Goal: Check status: Check status

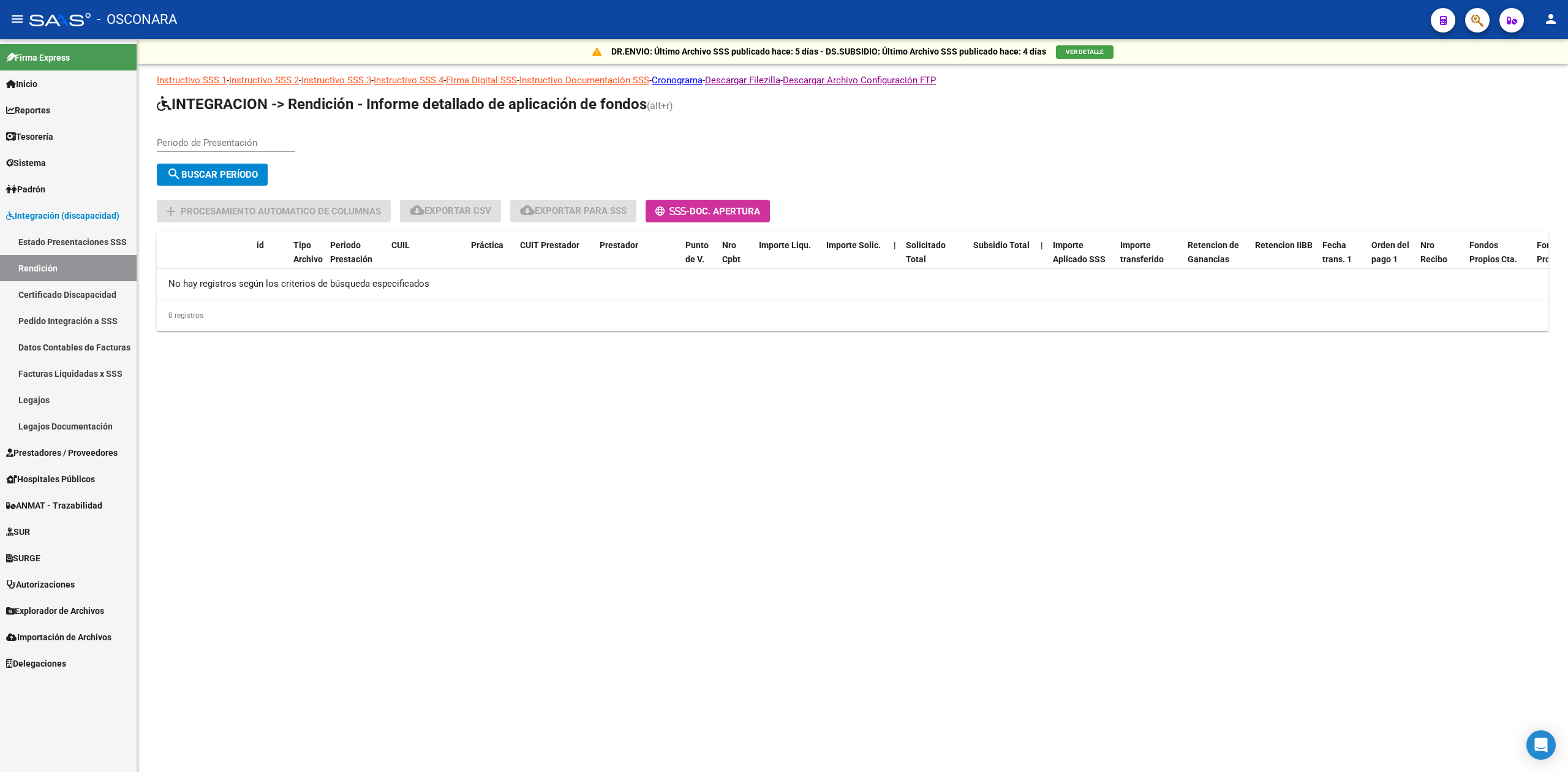
click at [772, 126] on div "Periodo de Presentación search Buscar Período sync Cambiar Período" at bounding box center [554, 158] width 794 height 65
drag, startPoint x: 564, startPoint y: 141, endPoint x: 513, endPoint y: 165, distance: 56.4
click at [564, 141] on div "Periodo de Presentación search Buscar Período sync Cambiar Período" at bounding box center [554, 158] width 794 height 65
click at [338, 146] on div "Periodo de Presentación search Buscar Período sync Cambiar Período" at bounding box center [554, 158] width 794 height 65
click at [207, 143] on input "Periodo de Presentación" at bounding box center [226, 143] width 138 height 11
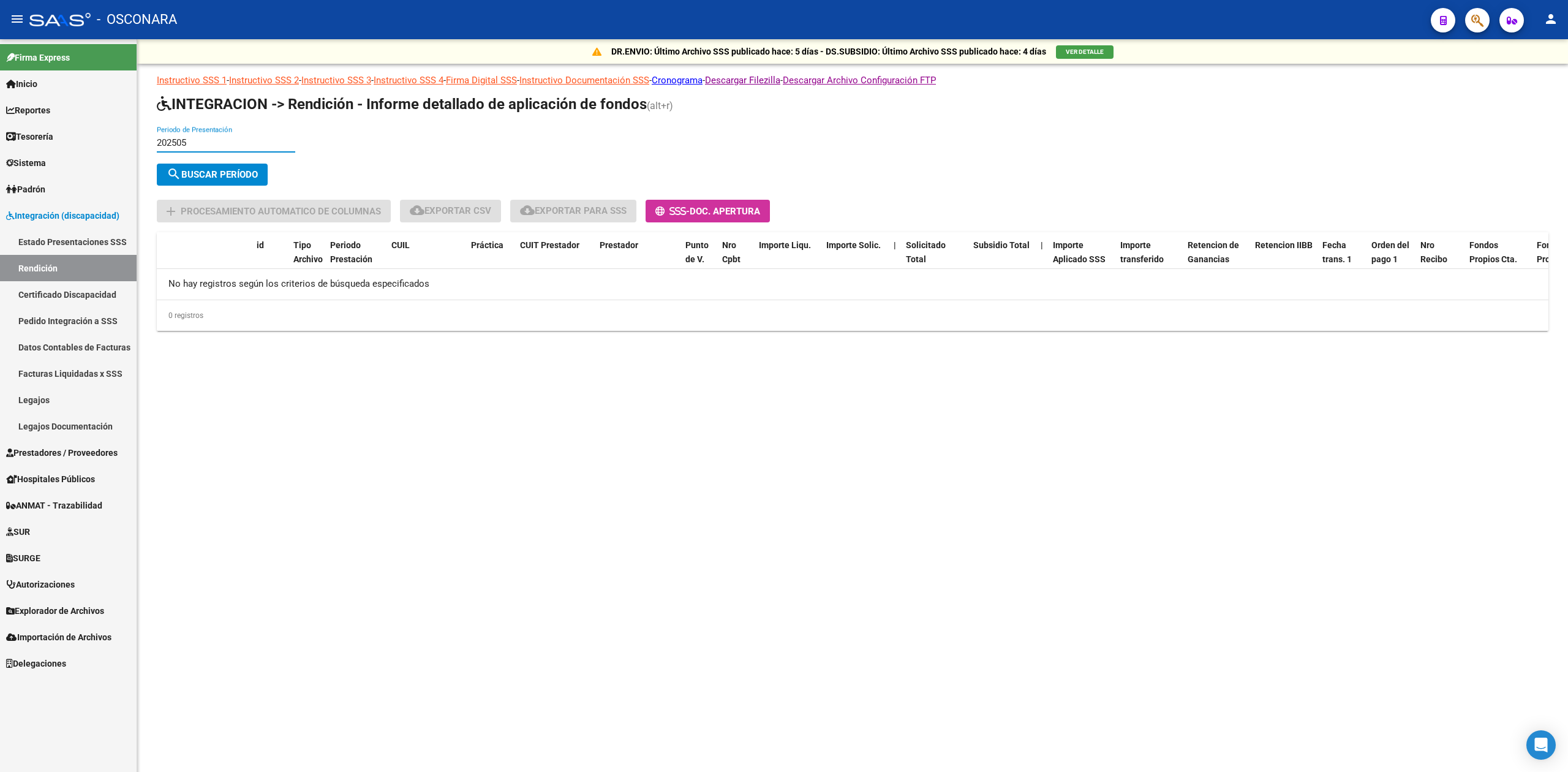
type input "202505"
click at [228, 160] on div "202505 Periodo de Presentación search Buscar Período sync Cambiar Período" at bounding box center [554, 158] width 794 height 65
click at [240, 177] on span "search Buscar Período" at bounding box center [212, 174] width 91 height 11
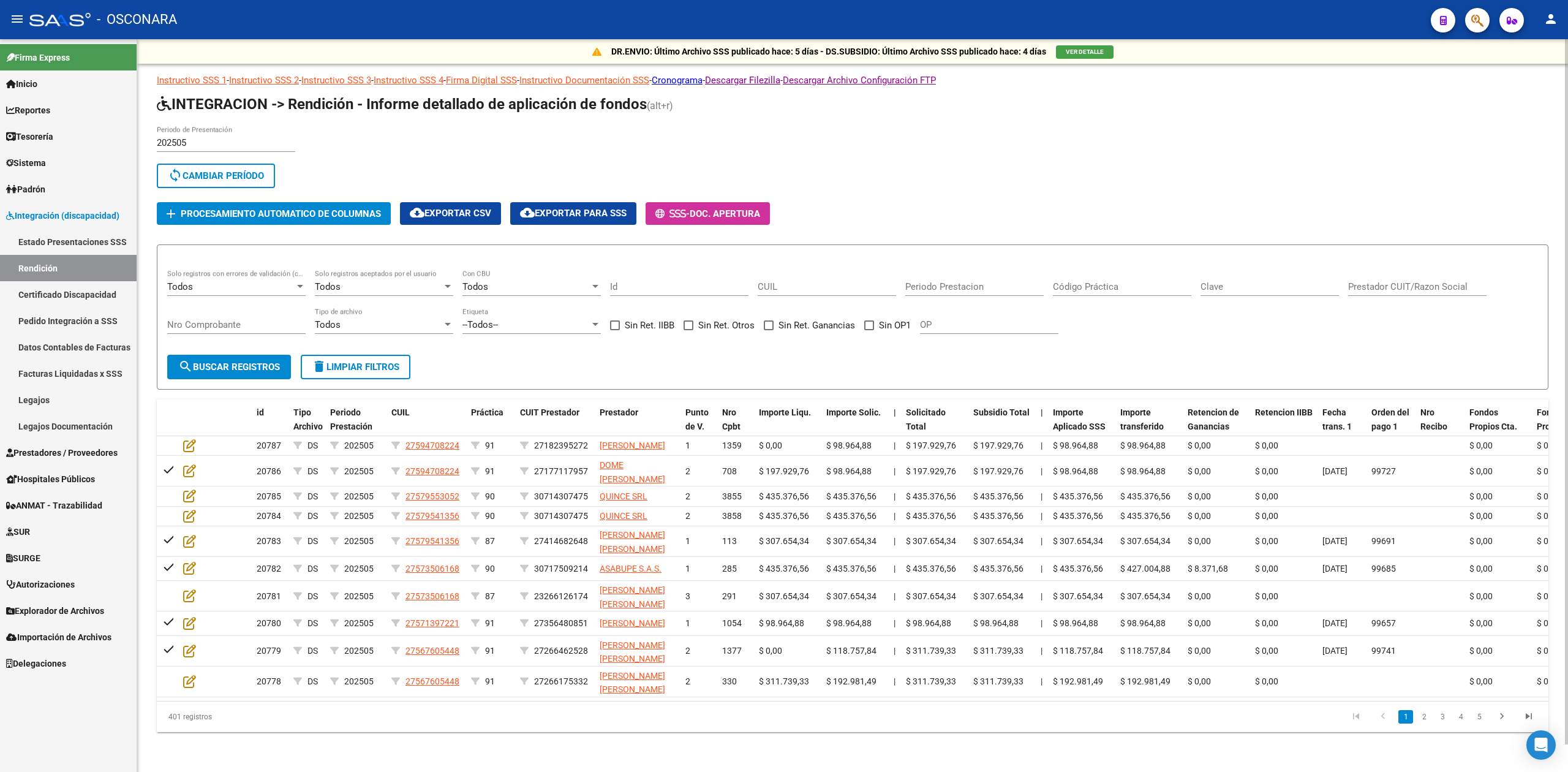
click at [1002, 191] on div "202505 Periodo de Presentación search Buscar Período sync Cambiar Período add P…" at bounding box center [852, 175] width 1391 height 99
click at [905, 220] on div "202505 Periodo de Presentación search Buscar Período sync Cambiar Período add P…" at bounding box center [554, 175] width 794 height 99
click at [500, 361] on form "Todos Solo registros con errores de validación (control 623 instructivo de rend…" at bounding box center [852, 317] width 1391 height 146
click at [794, 145] on div "202505 Periodo de Presentación search Buscar Período sync Cambiar Período" at bounding box center [554, 159] width 794 height 67
click at [851, 163] on div "sync Cambiar Período" at bounding box center [554, 178] width 794 height 30
